Goal: Information Seeking & Learning: Learn about a topic

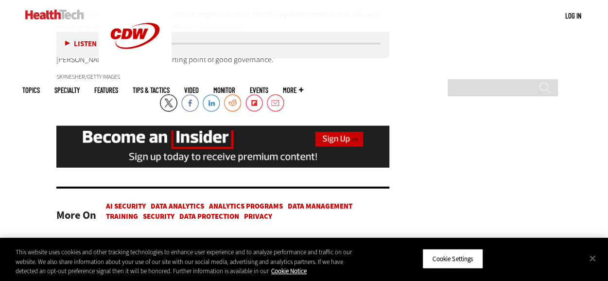
scroll to position [1324, 0]
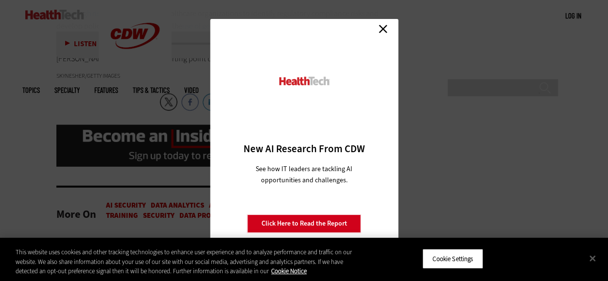
click at [382, 33] on link "Close" at bounding box center [383, 28] width 15 height 15
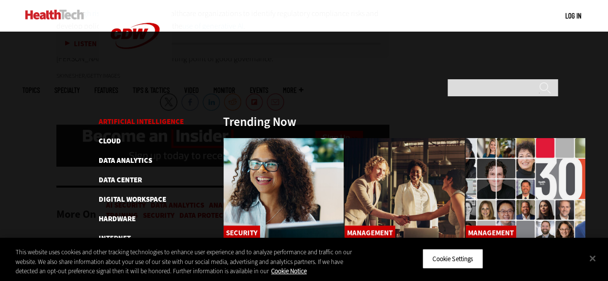
click at [137, 117] on link "Artificial Intelligence" at bounding box center [141, 122] width 85 height 10
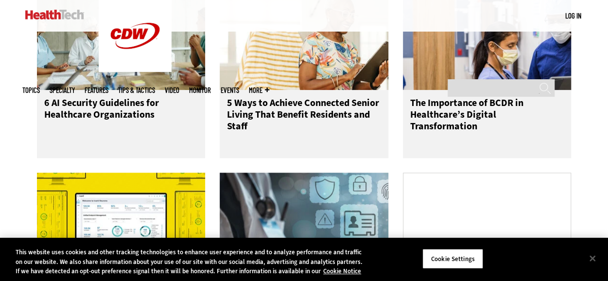
scroll to position [503, 0]
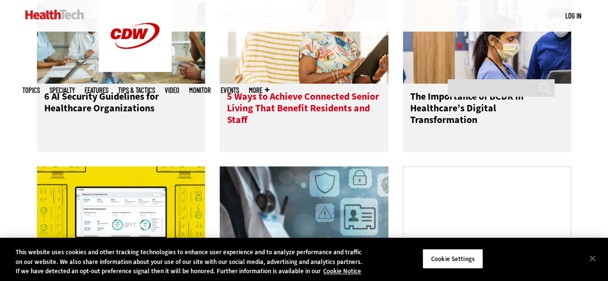
click at [249, 124] on h3 "5 Ways to Achieve Connected Senior Living That Benefit Residents and Staff" at bounding box center [304, 110] width 154 height 39
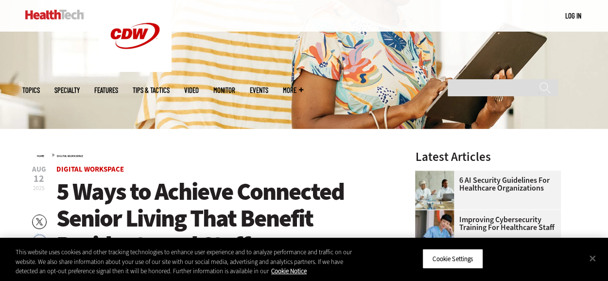
scroll to position [326, 0]
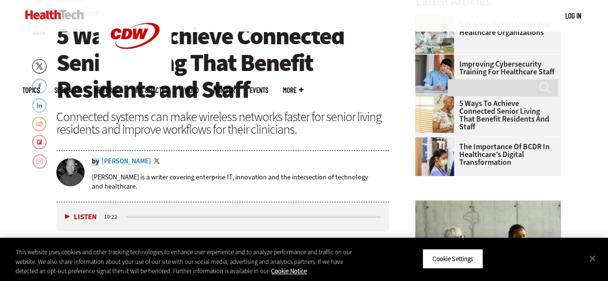
drag, startPoint x: 98, startPoint y: 162, endPoint x: 152, endPoint y: 164, distance: 53.5
click at [152, 164] on div "by [PERSON_NAME] Twitter" at bounding box center [241, 162] width 298 height 8
click at [153, 164] on div "by [PERSON_NAME] Twitter" at bounding box center [241, 162] width 298 height 8
drag, startPoint x: 152, startPoint y: 162, endPoint x: 113, endPoint y: 161, distance: 39.4
click at [113, 161] on div "by Brian T. Horowitz Twitter" at bounding box center [241, 162] width 298 height 8
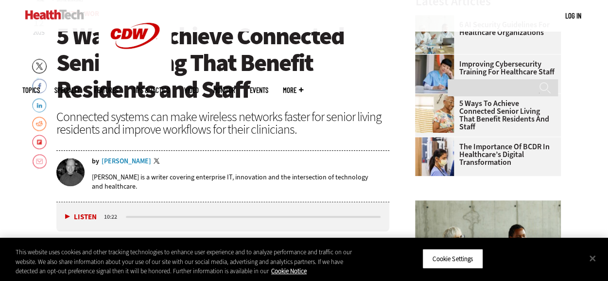
click at [92, 194] on div "[PERSON_NAME] is a writer covering enterprise IT, innovation and the intersecti…" at bounding box center [241, 182] width 298 height 32
drag, startPoint x: 90, startPoint y: 176, endPoint x: 140, endPoint y: 179, distance: 49.6
click at [140, 179] on div "by Brian T. Horowitz Twitter Brian T. Horowitz is a writer covering enterprise …" at bounding box center [222, 178] width 333 height 40
copy p "[PERSON_NAME]"
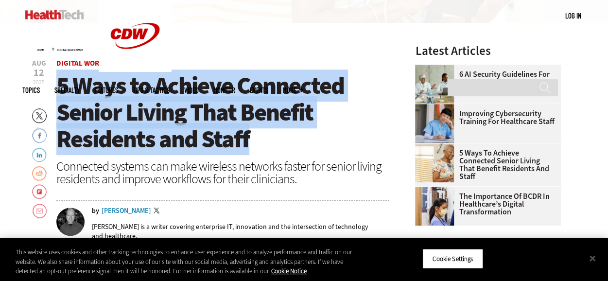
drag, startPoint x: 56, startPoint y: 83, endPoint x: 253, endPoint y: 132, distance: 202.7
click at [253, 132] on h1 "5 Ways to Achieve Connected Senior Living That Benefit Residents and Staff" at bounding box center [222, 112] width 333 height 80
copy span "5 Ways to Achieve Connected Senior Living That Benefit Residents and Staff"
